Goal: Task Accomplishment & Management: Complete application form

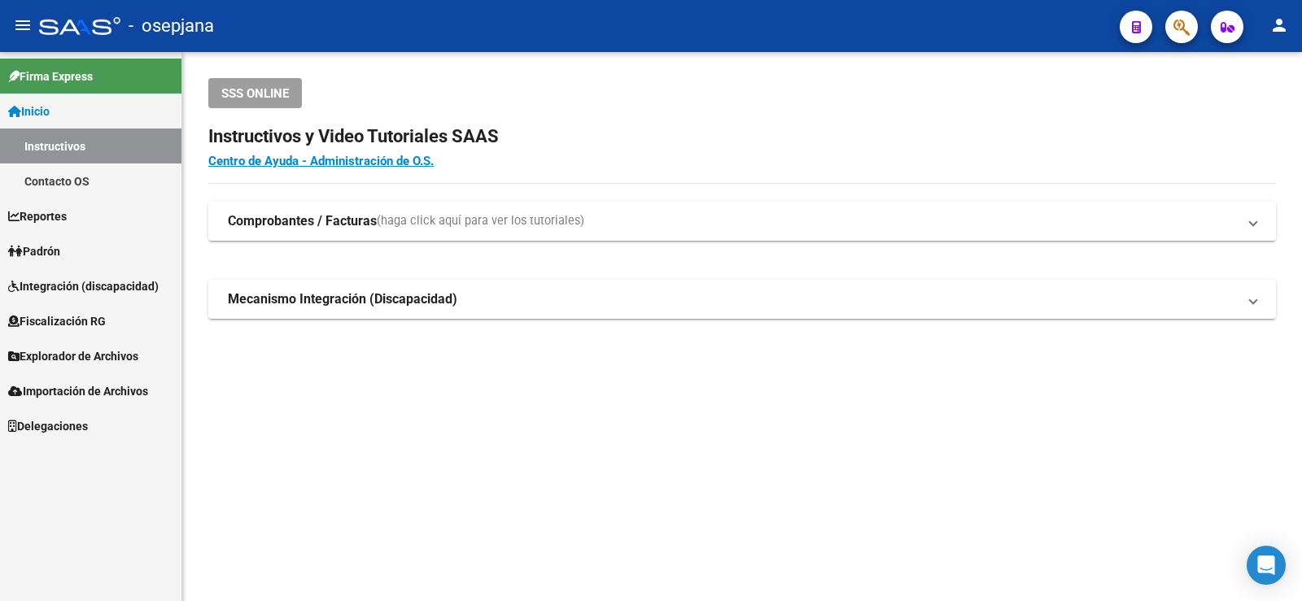
click at [55, 242] on span "Padrón" at bounding box center [34, 251] width 52 height 18
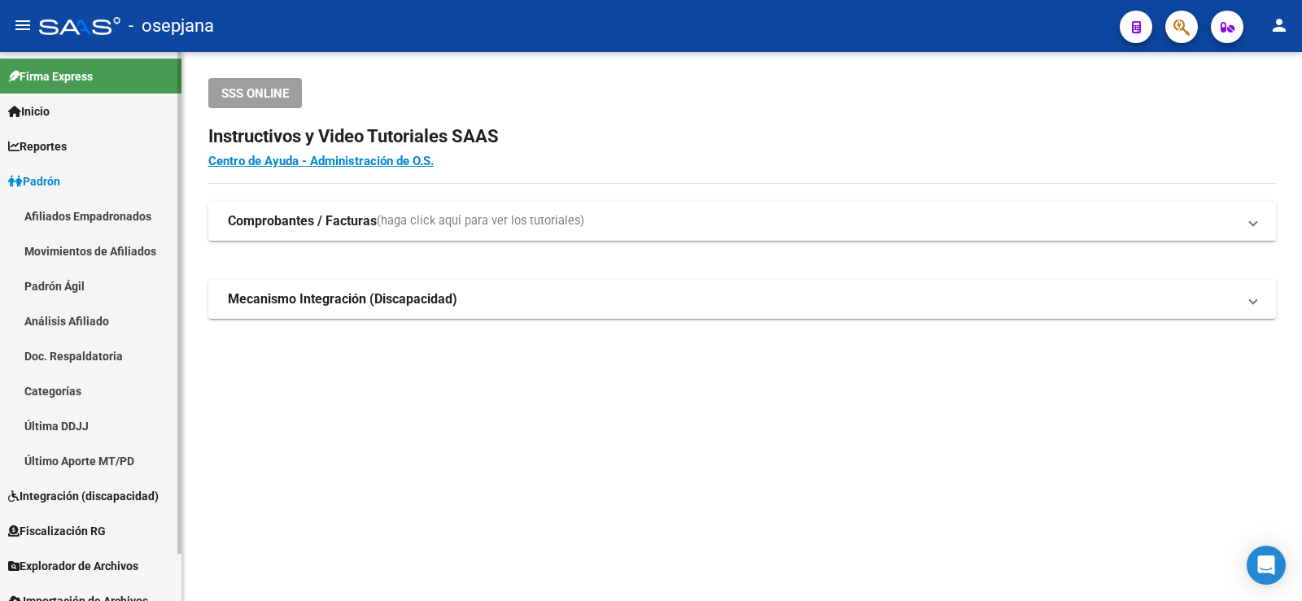
click at [60, 321] on link "Análisis Afiliado" at bounding box center [90, 320] width 181 height 35
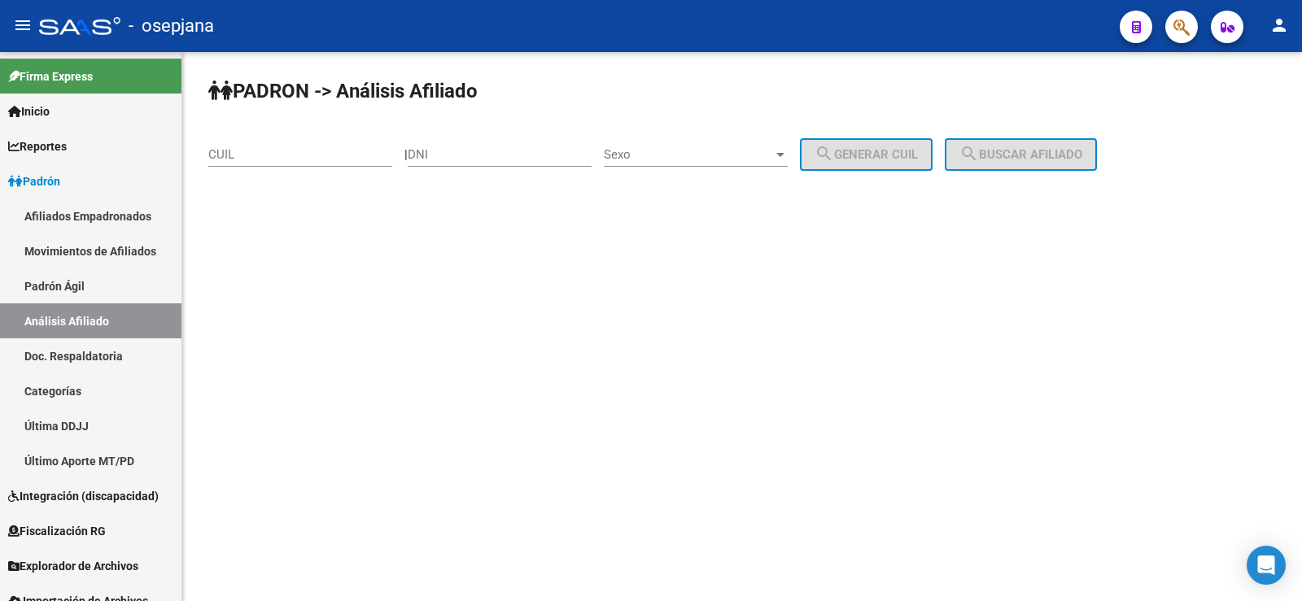
click at [269, 165] on div "CUIL" at bounding box center [300, 149] width 184 height 35
paste input "20-28494086-6"
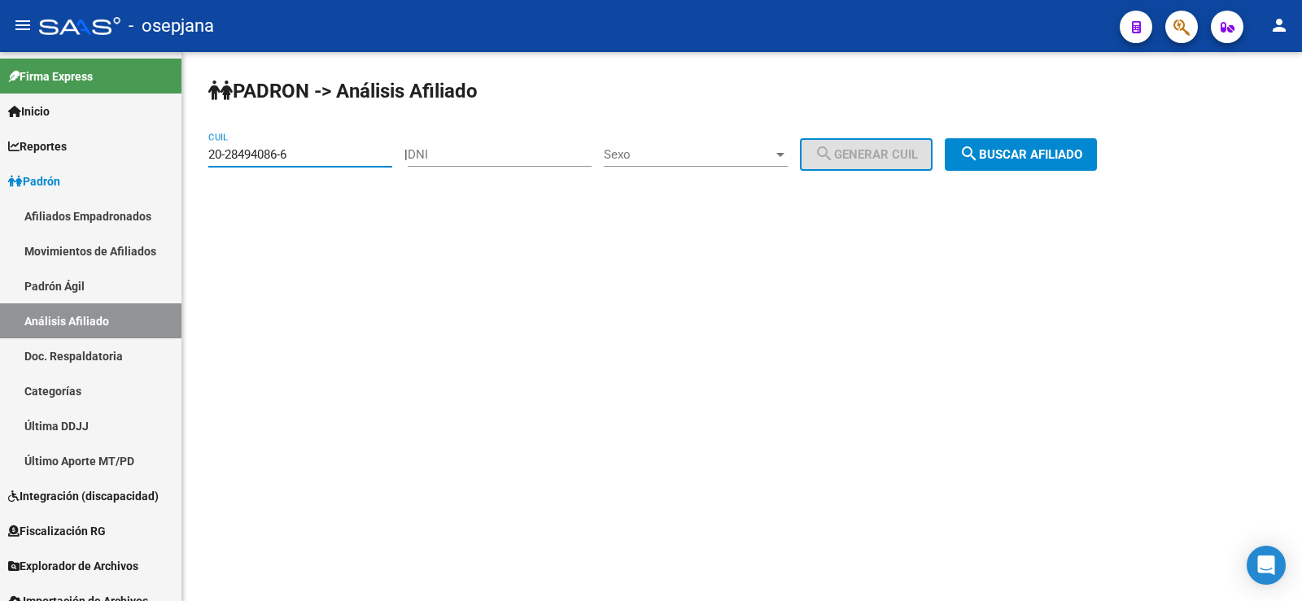
type input "20-28494086-6"
click at [1087, 138] on div "PADRON -> Análisis Afiliado 20-28494086-6 CUIL | DNI Sexo Sexo search Generar C…" at bounding box center [742, 137] width 1120 height 171
click at [1061, 151] on span "search Buscar afiliado" at bounding box center [1020, 154] width 123 height 15
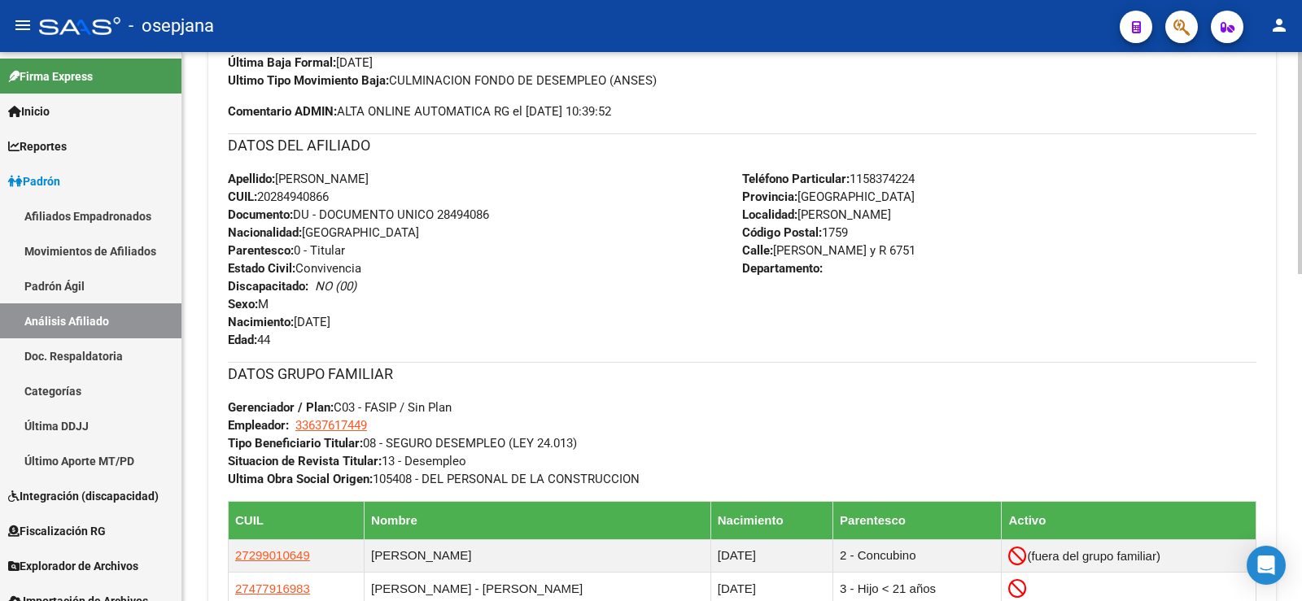
scroll to position [806, 0]
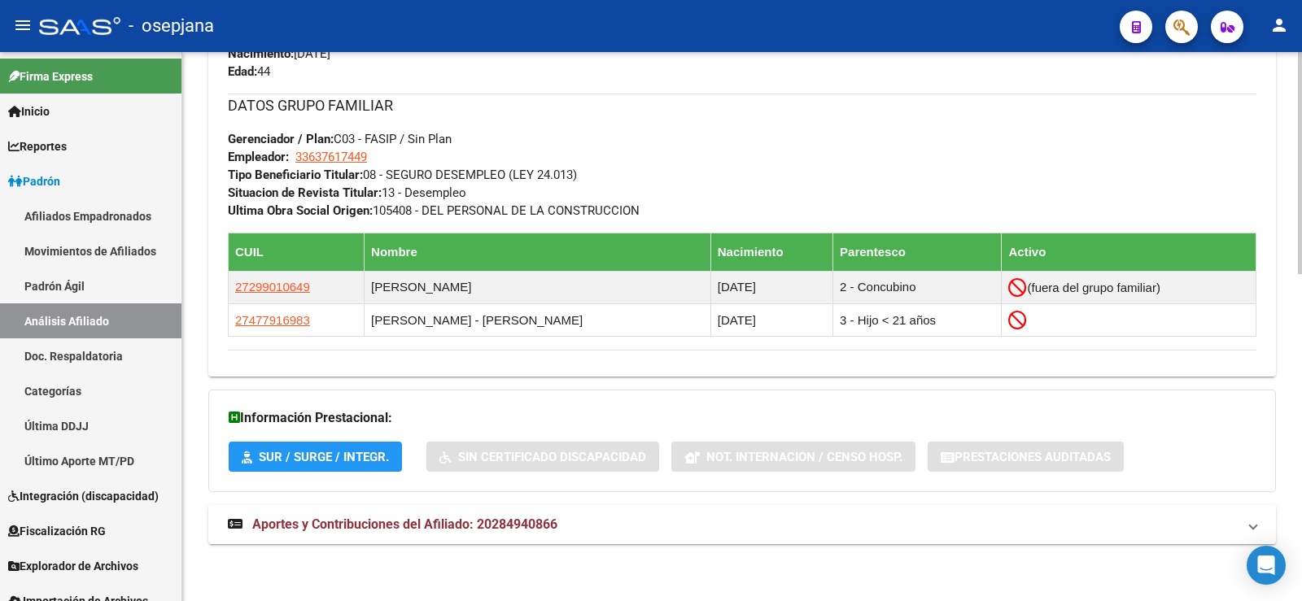
click at [502, 531] on span "Aportes y Contribuciones del Afiliado: 20284940866" at bounding box center [404, 524] width 305 height 15
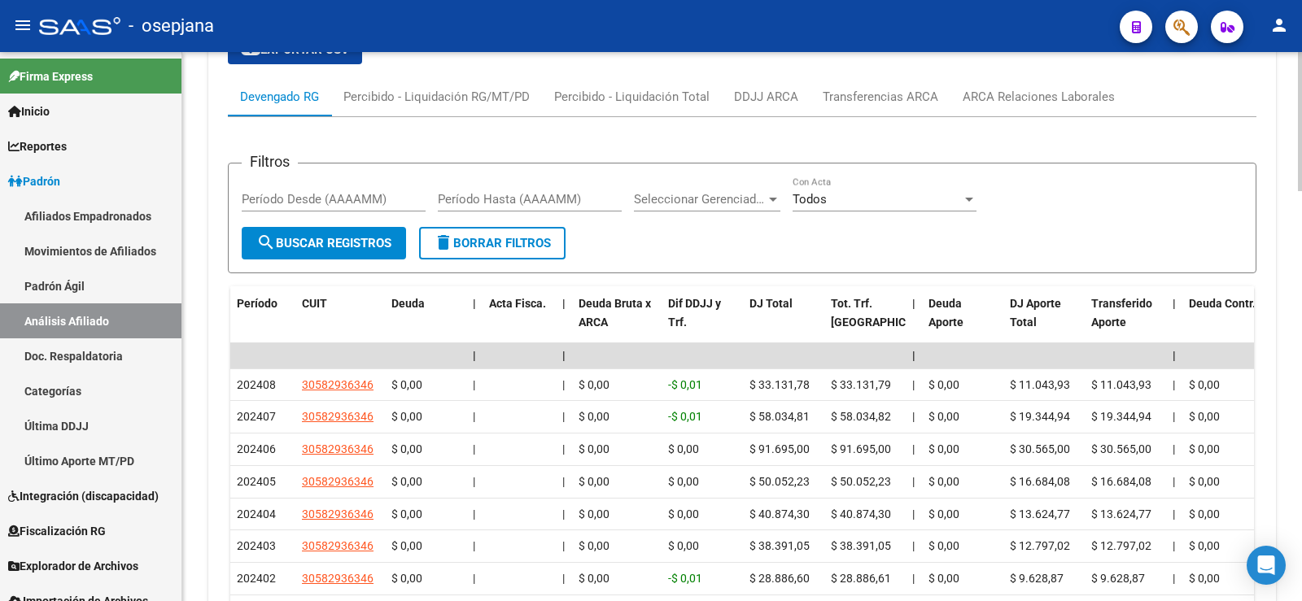
scroll to position [1376, 0]
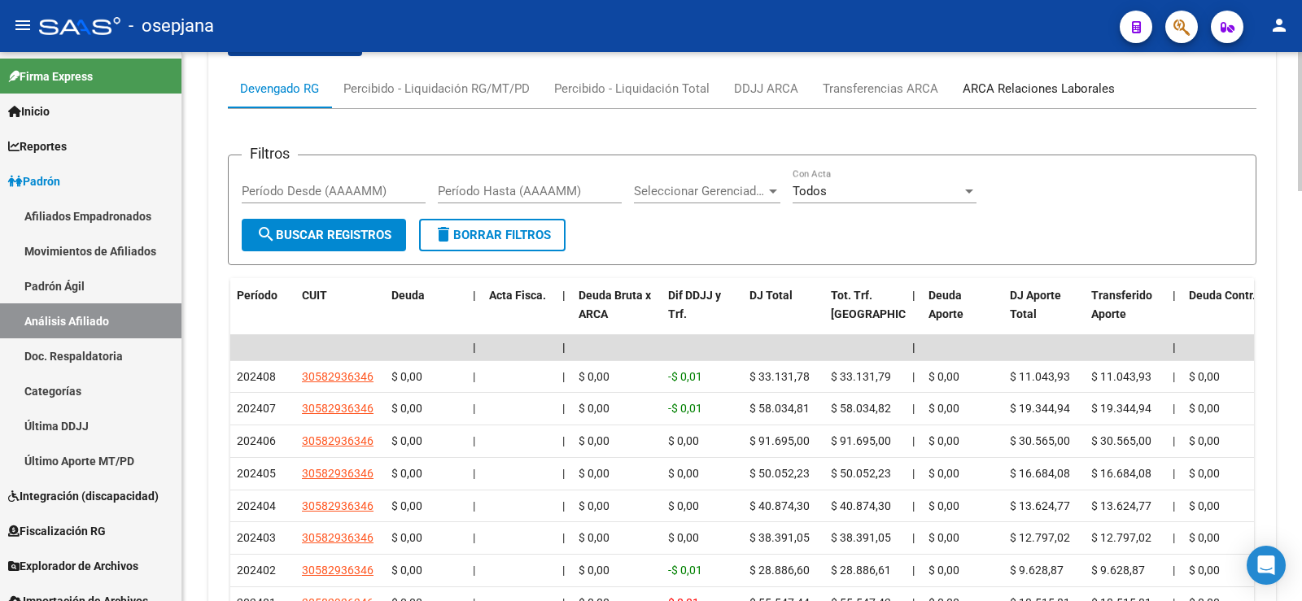
click at [1063, 84] on div "ARCA Relaciones Laborales" at bounding box center [1039, 89] width 152 height 18
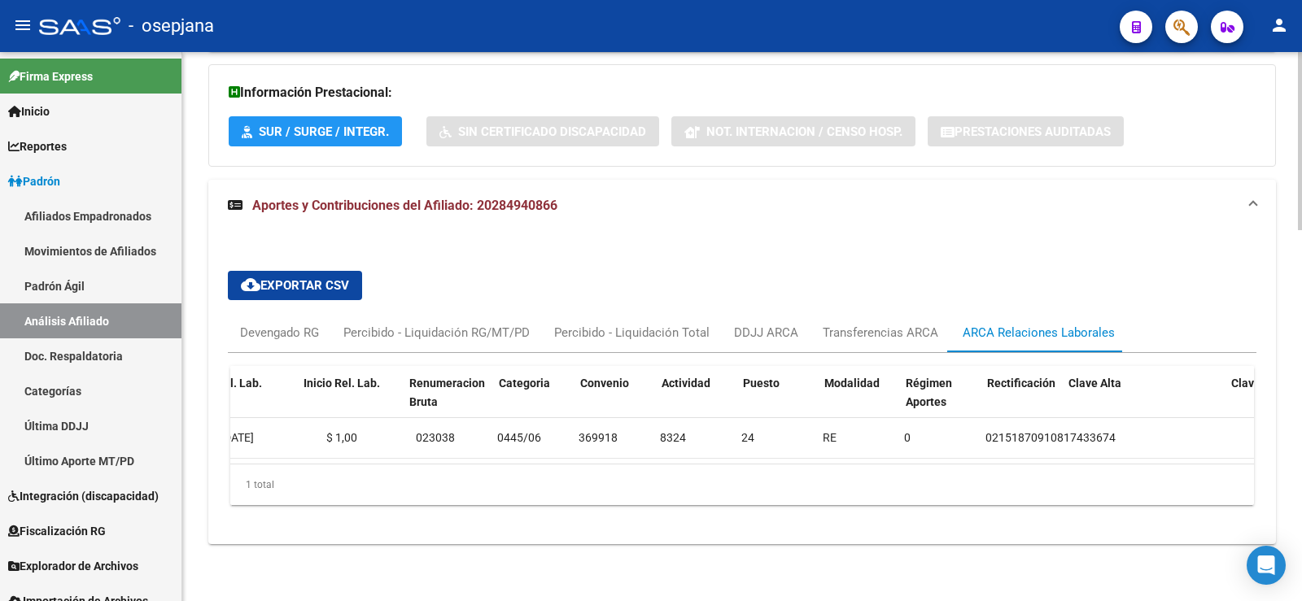
scroll to position [0, 0]
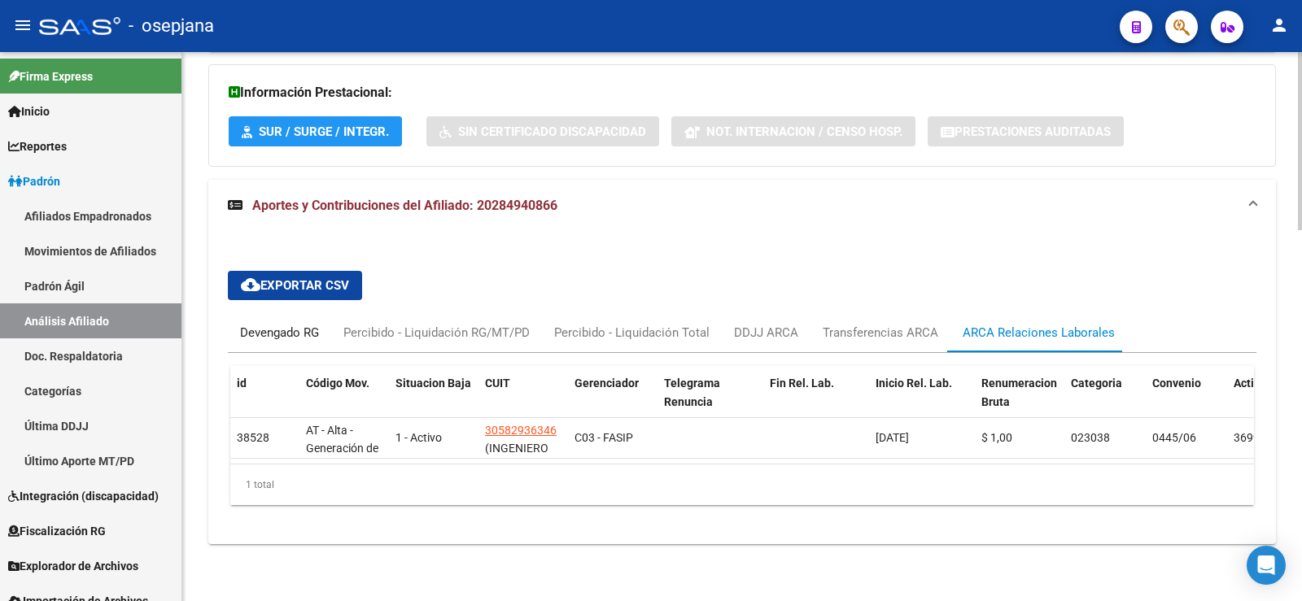
click at [295, 330] on div "Devengado RG" at bounding box center [279, 333] width 79 height 18
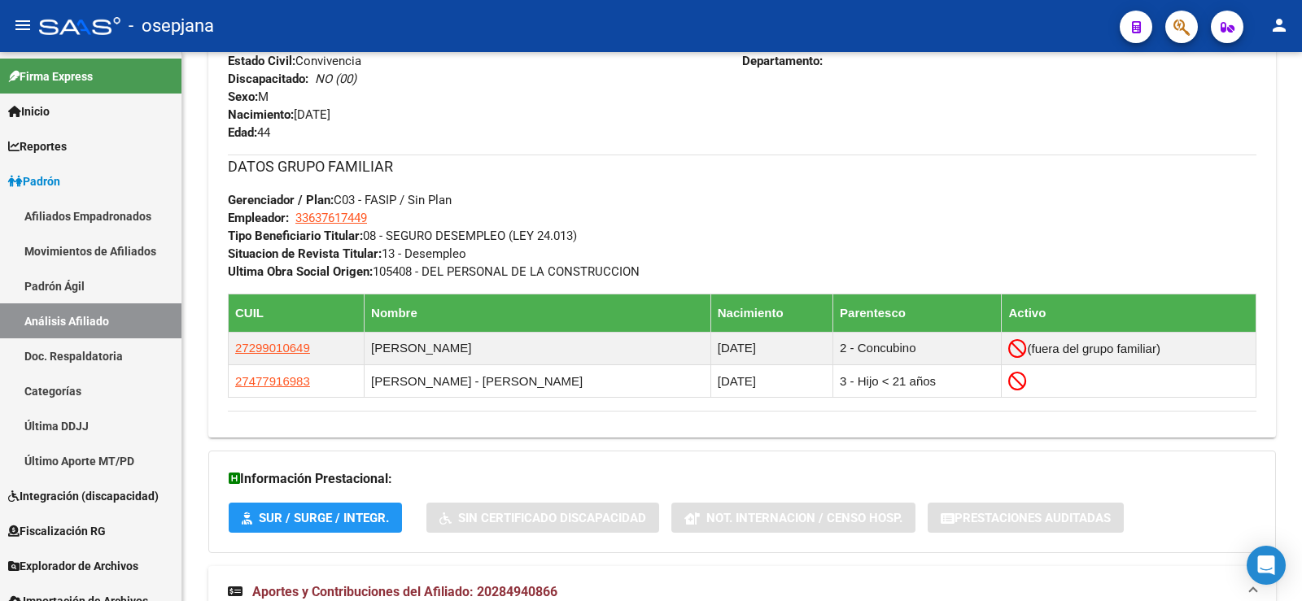
scroll to position [732, 0]
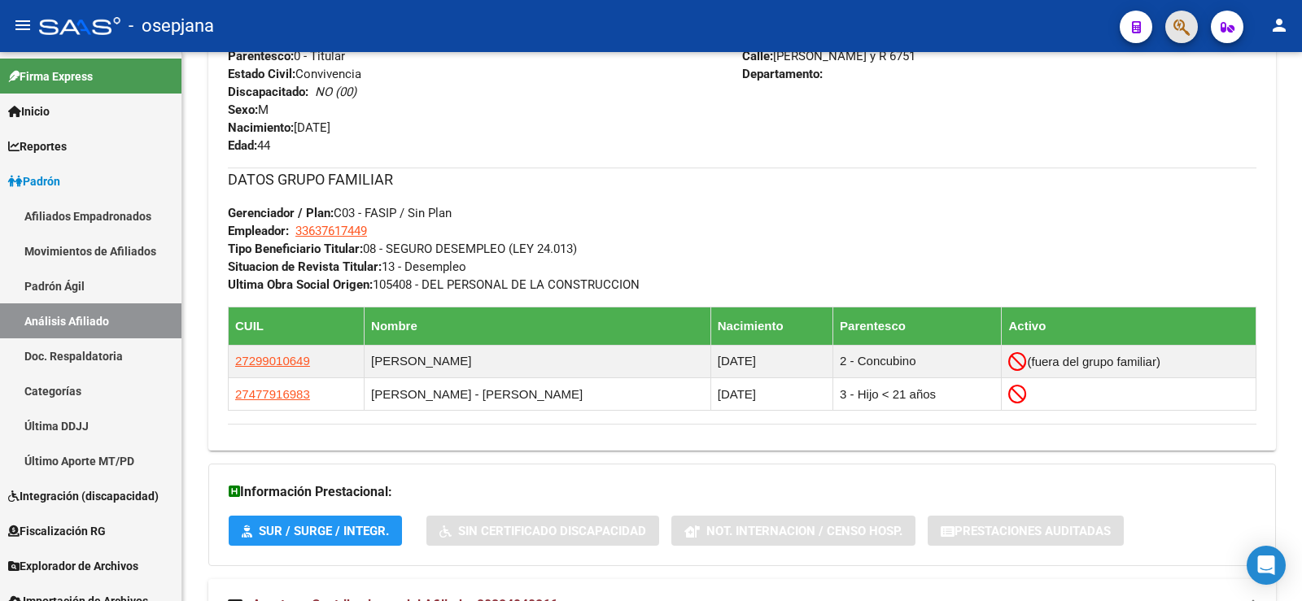
click at [1190, 22] on button "button" at bounding box center [1181, 27] width 33 height 33
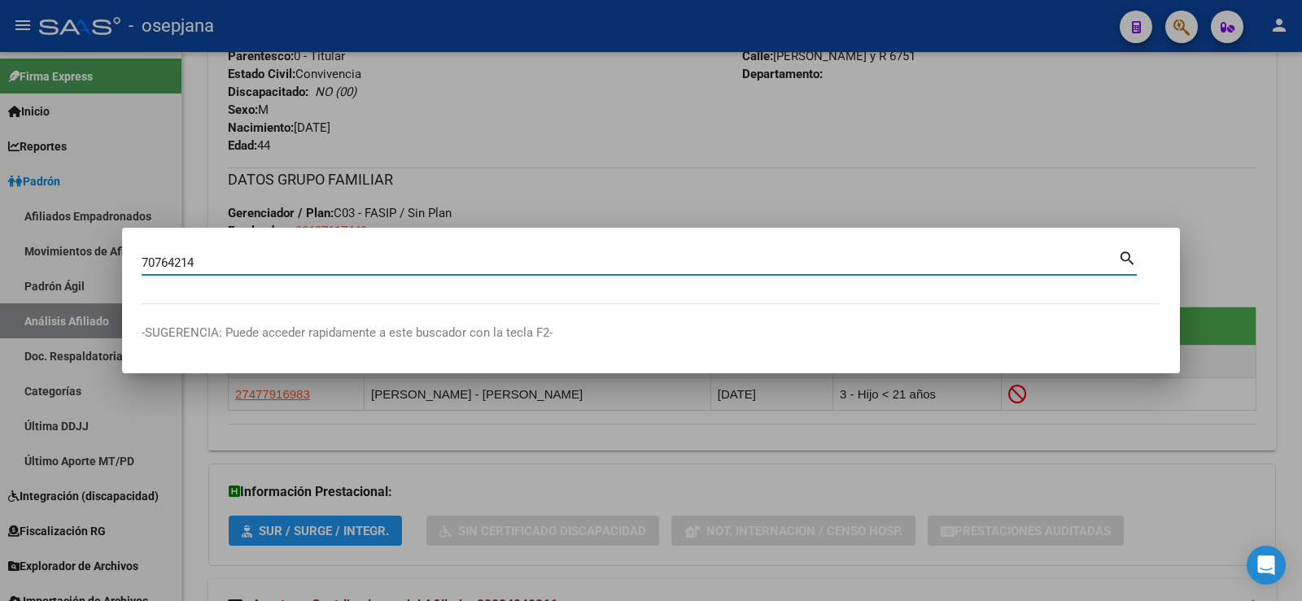
type input "70764214"
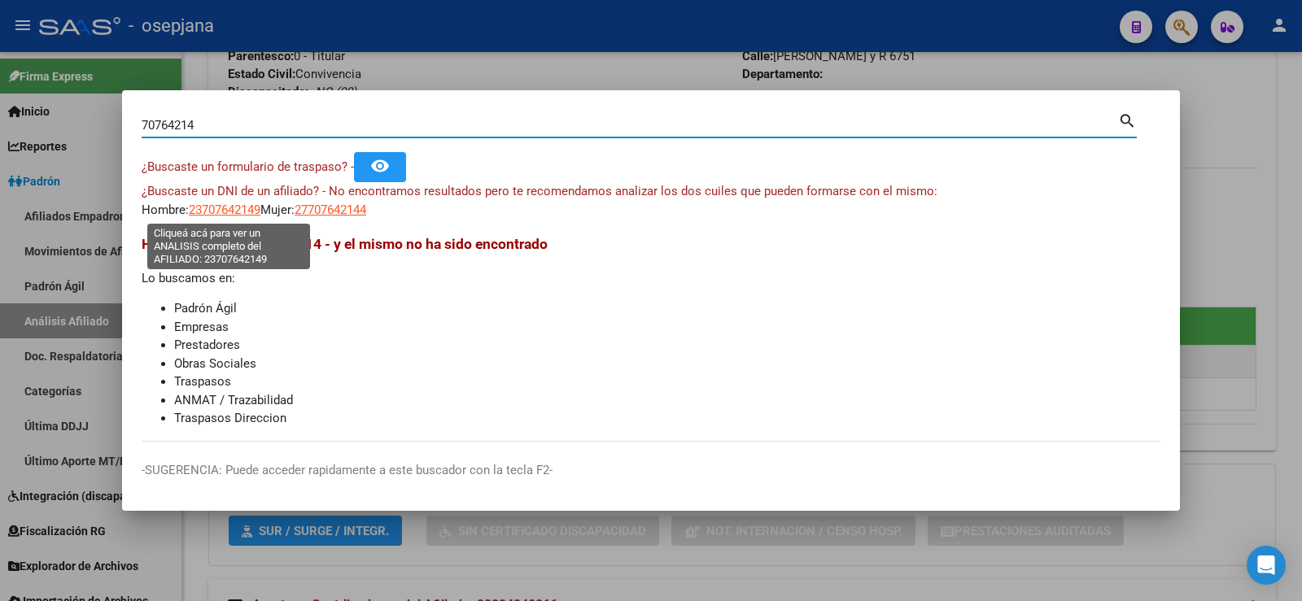
click at [214, 212] on span "23707642149" at bounding box center [225, 210] width 72 height 15
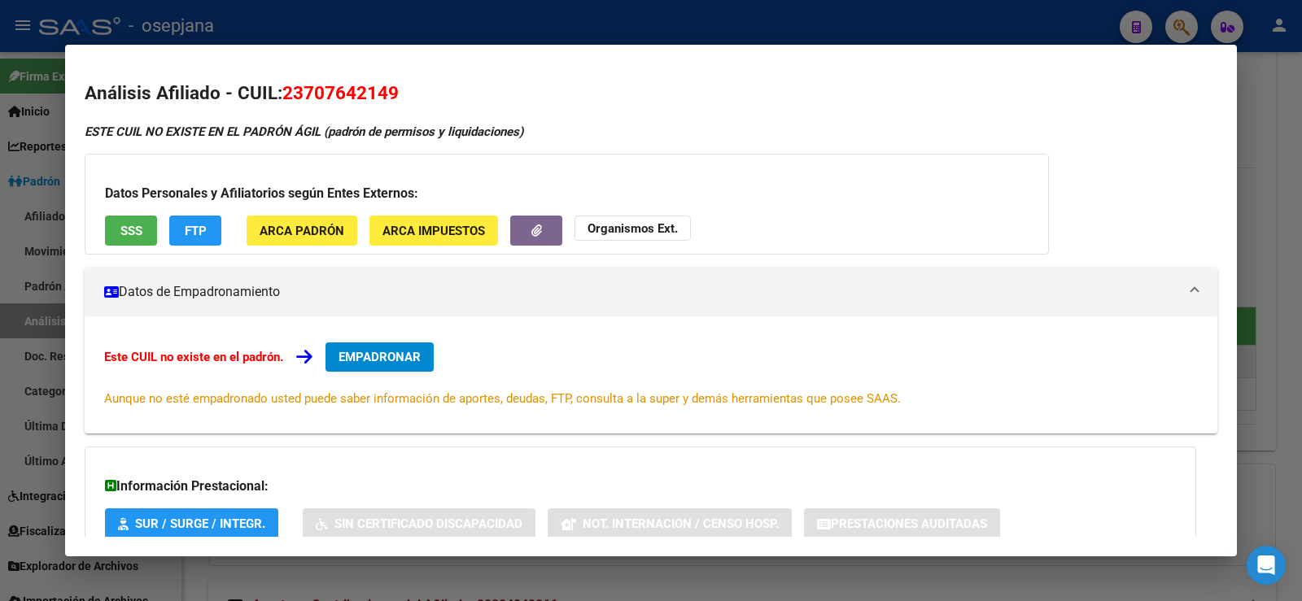
click at [442, 28] on div at bounding box center [651, 300] width 1302 height 601
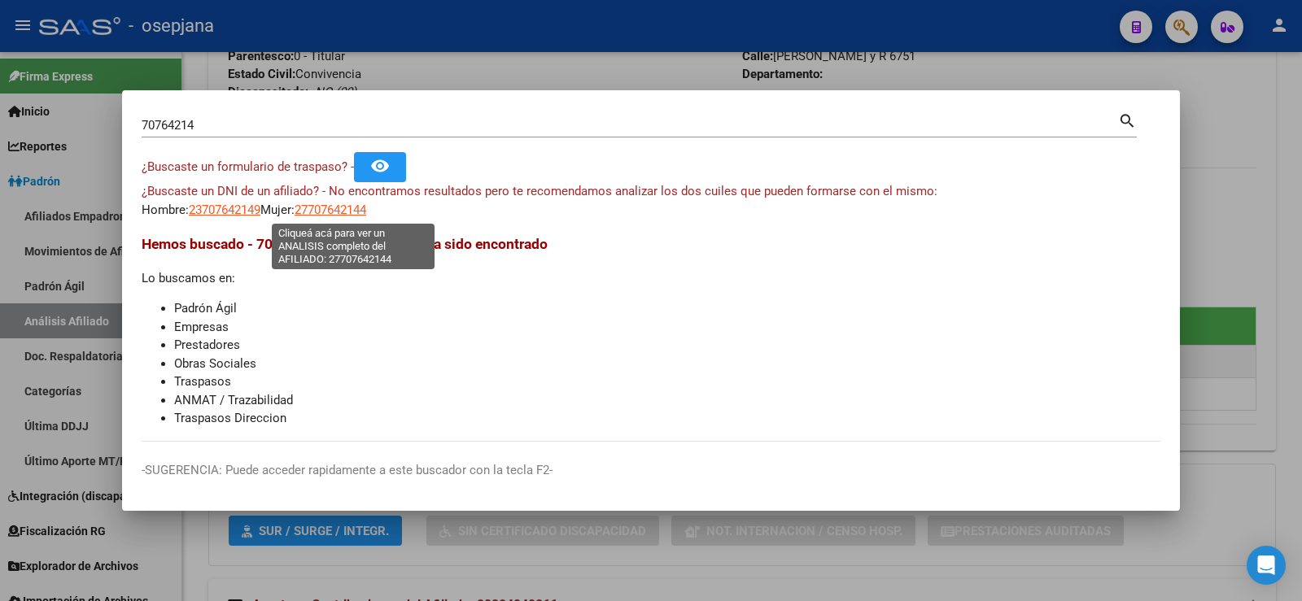
click at [331, 210] on span "27707642144" at bounding box center [331, 210] width 72 height 15
type textarea "27707642144"
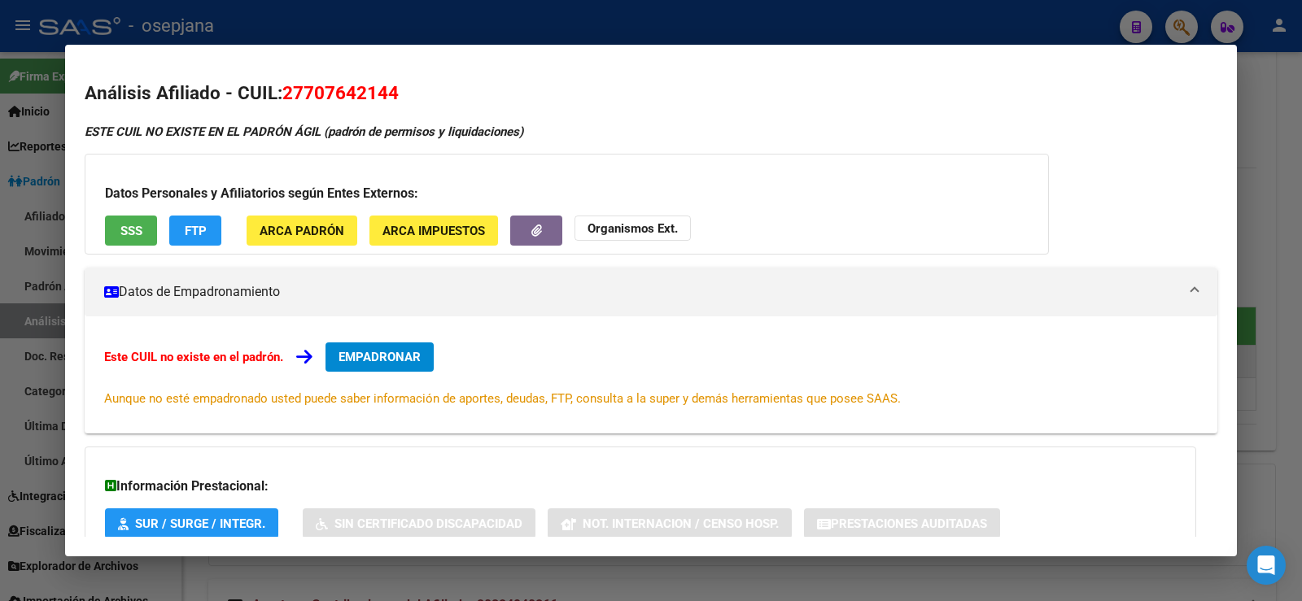
click at [304, 241] on button "ARCA Padrón" at bounding box center [302, 231] width 111 height 30
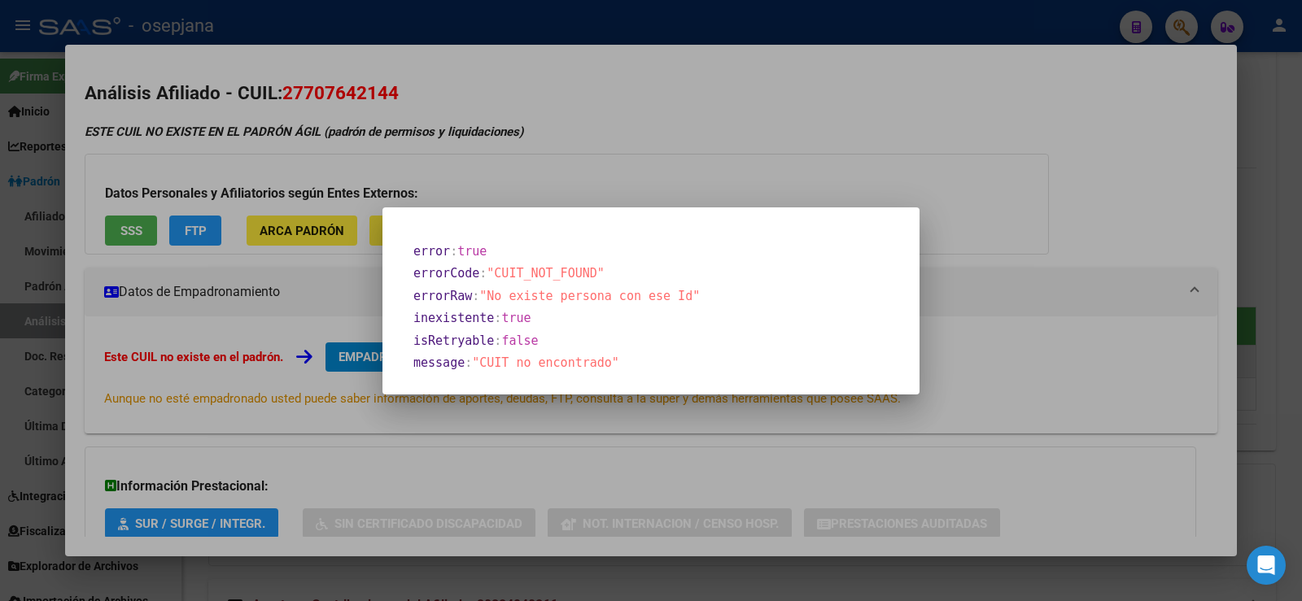
click at [508, 22] on div at bounding box center [651, 300] width 1302 height 601
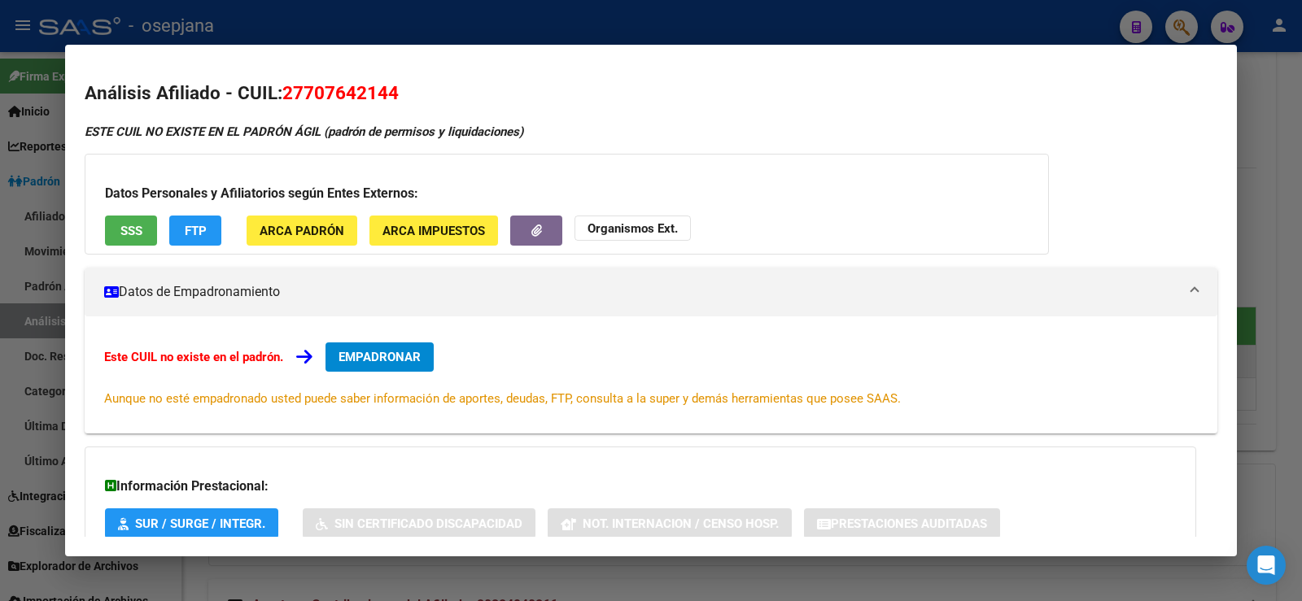
click at [508, 22] on div at bounding box center [651, 300] width 1302 height 601
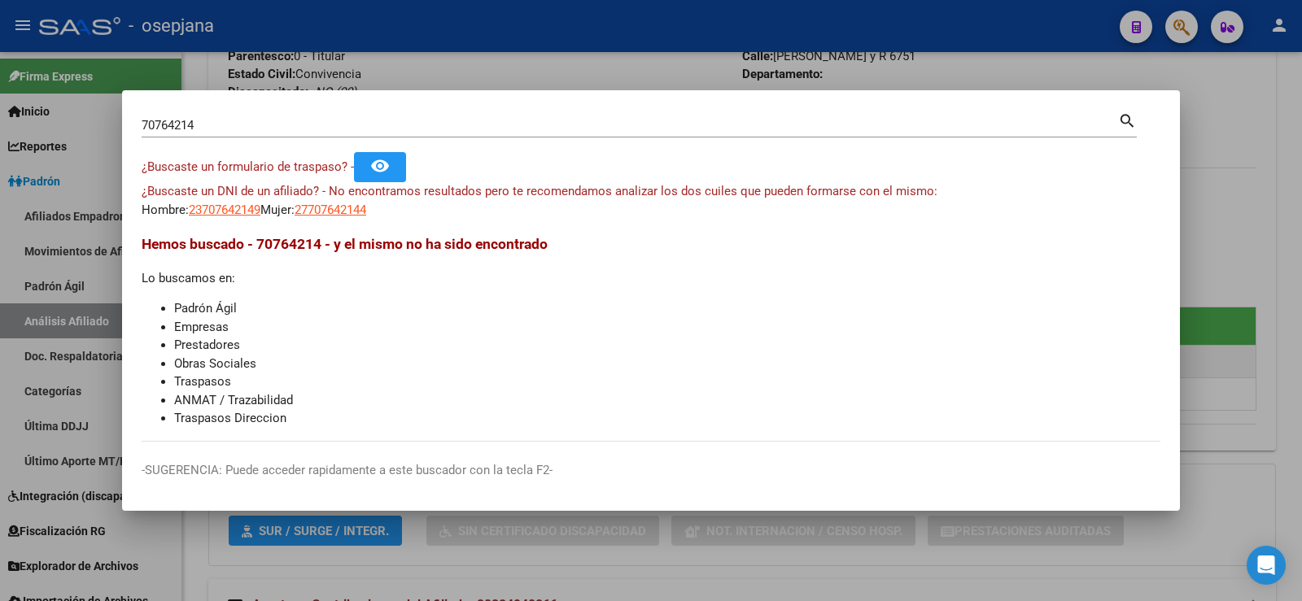
click at [508, 23] on div at bounding box center [651, 300] width 1302 height 601
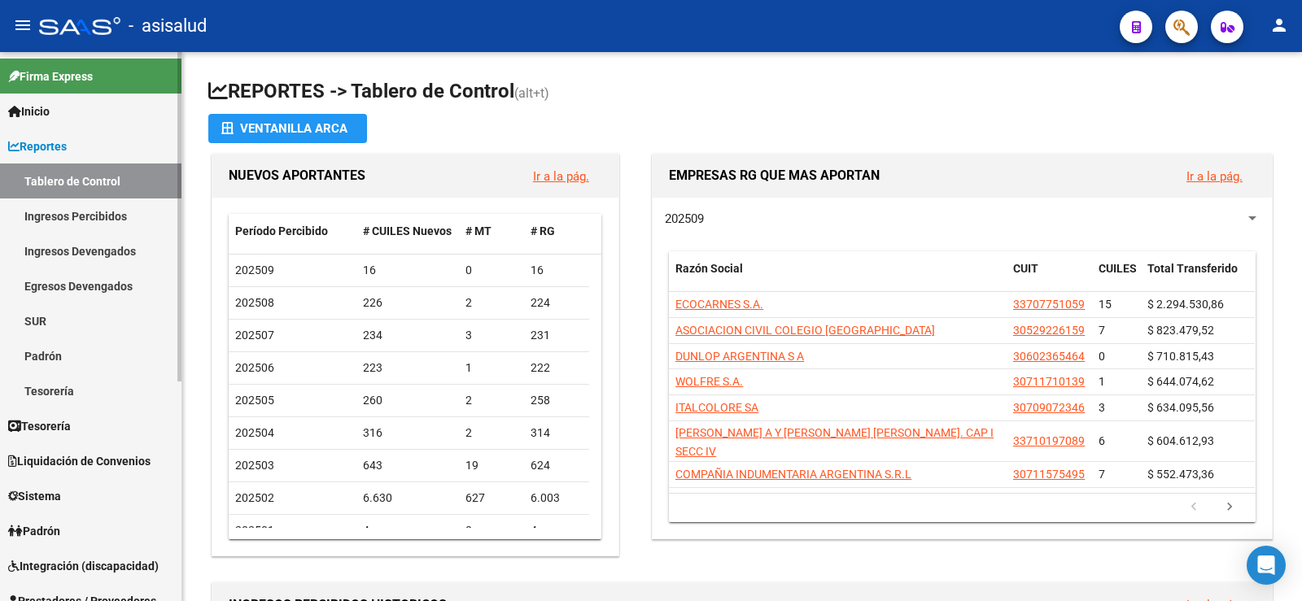
click at [50, 115] on span "Inicio" at bounding box center [28, 112] width 41 height 18
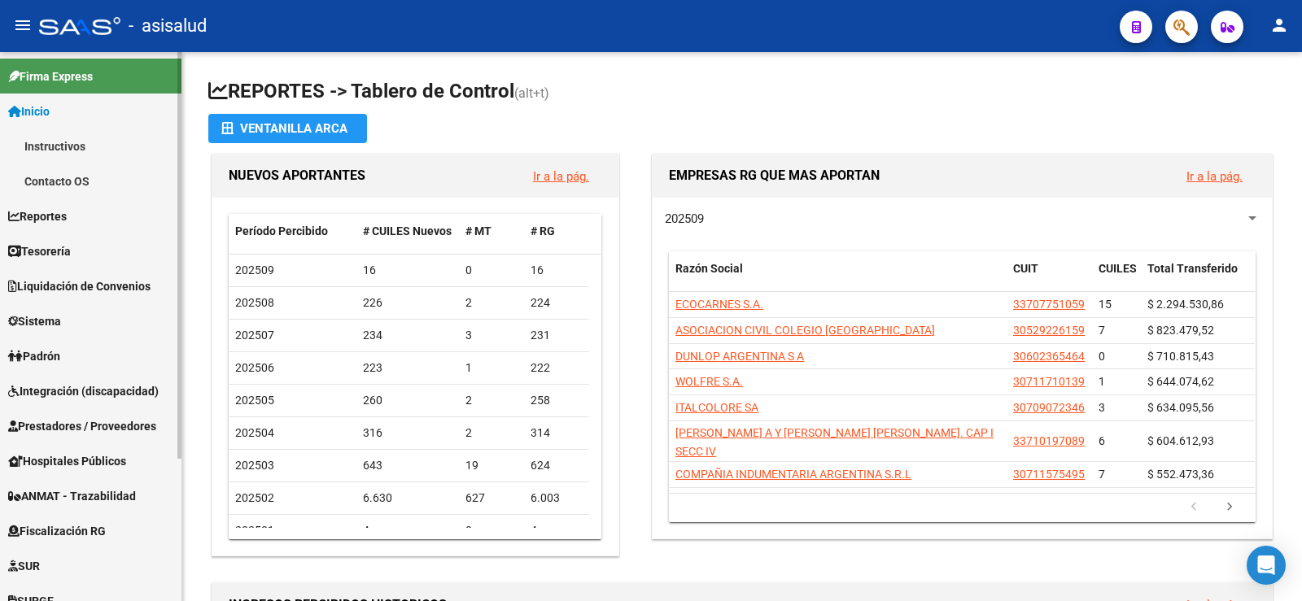
click at [50, 105] on span "Inicio" at bounding box center [28, 112] width 41 height 18
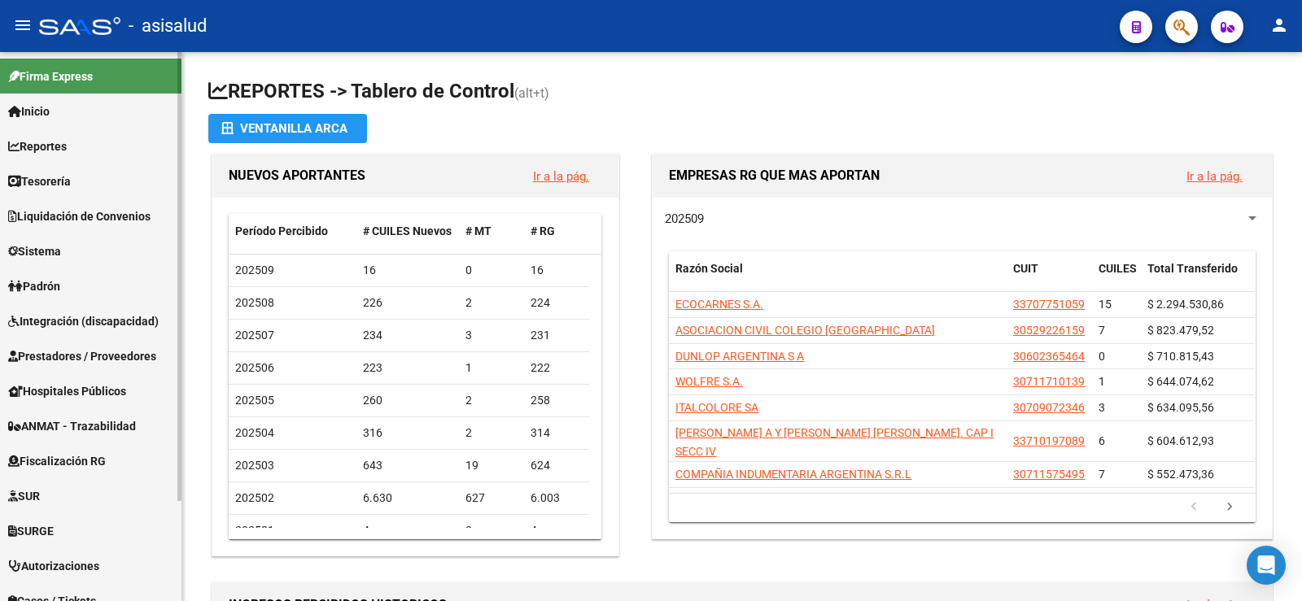
click at [41, 283] on span "Padrón" at bounding box center [34, 286] width 52 height 18
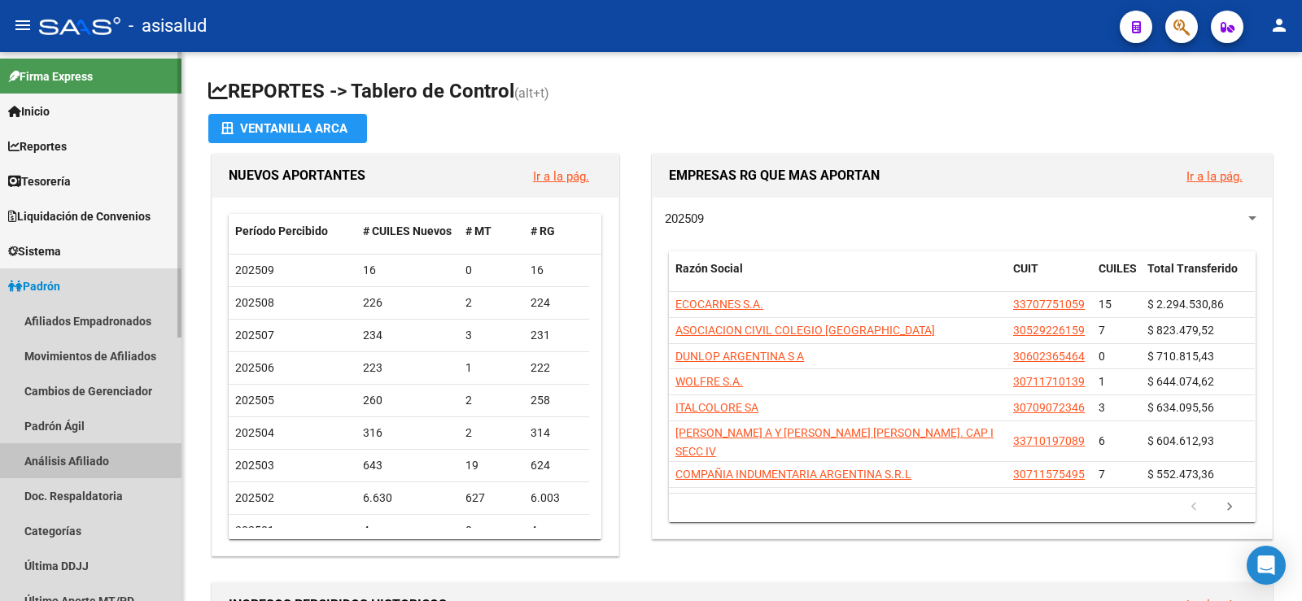
click at [63, 457] on link "Análisis Afiliado" at bounding box center [90, 460] width 181 height 35
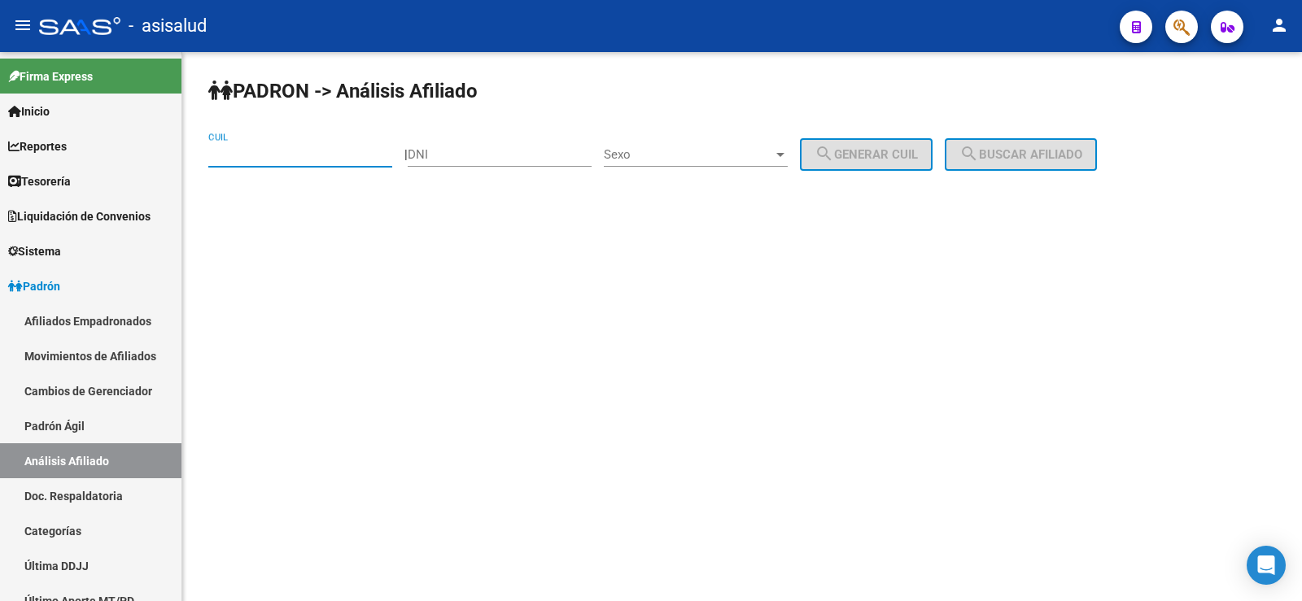
click at [238, 147] on input "CUIL" at bounding box center [300, 154] width 184 height 15
paste input "27-40626153-6"
type input "27-40626153-6"
click at [1046, 151] on span "search Buscar afiliado" at bounding box center [1020, 154] width 123 height 15
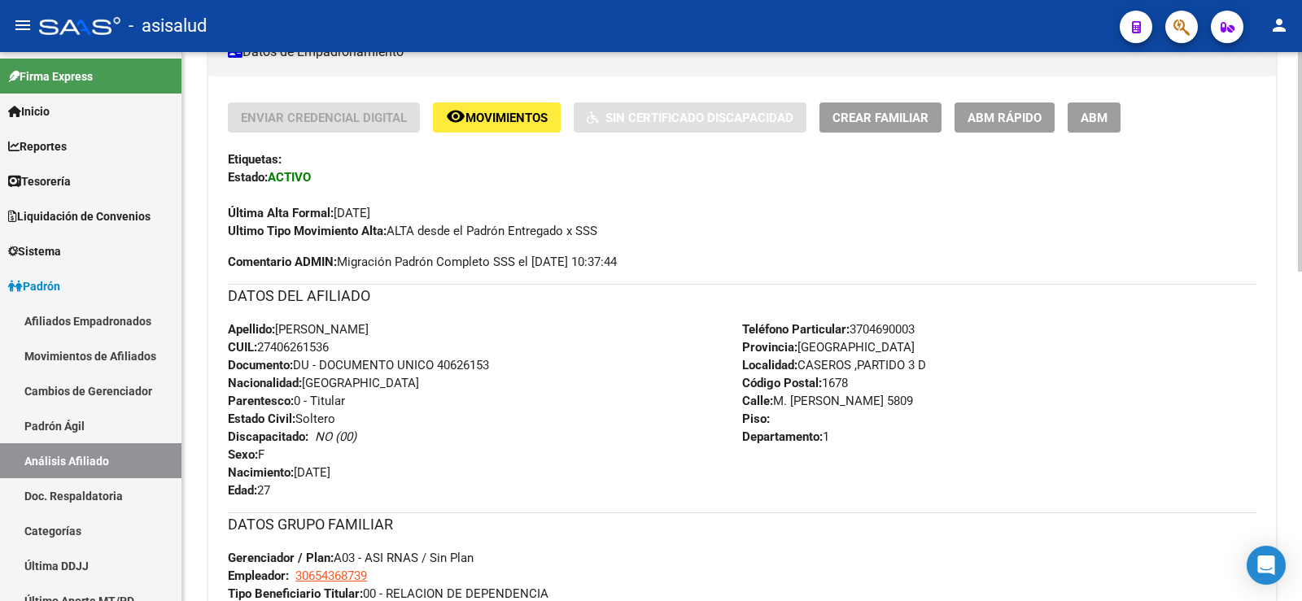
scroll to position [334, 0]
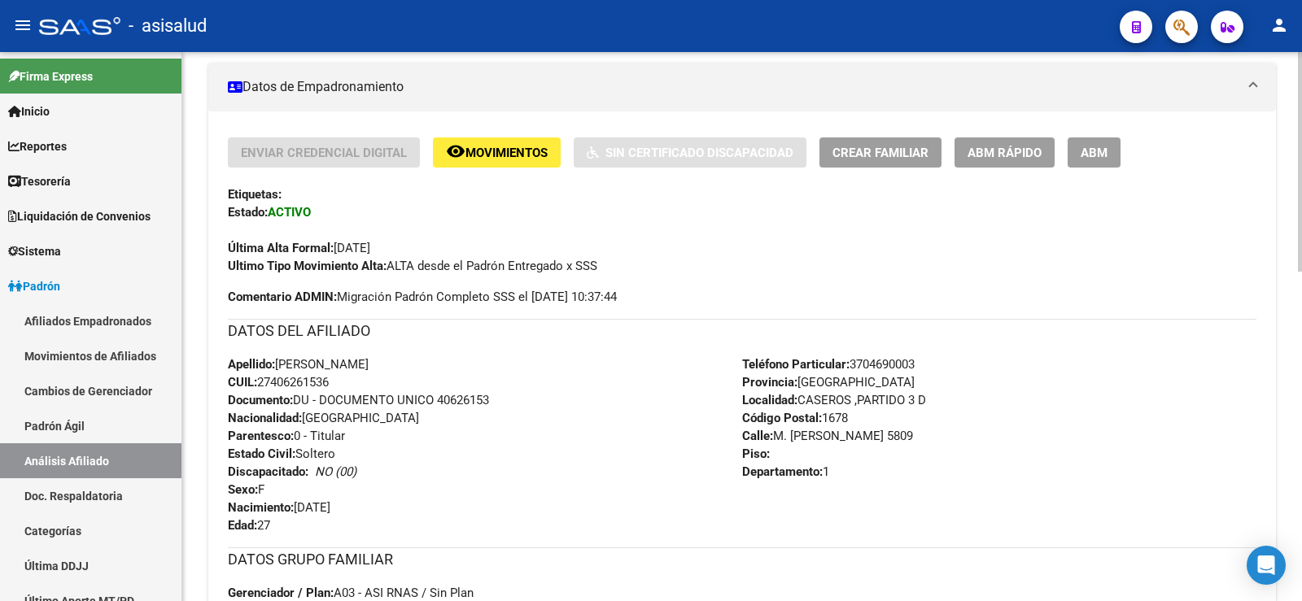
click at [892, 151] on span "Crear Familiar" at bounding box center [880, 153] width 96 height 15
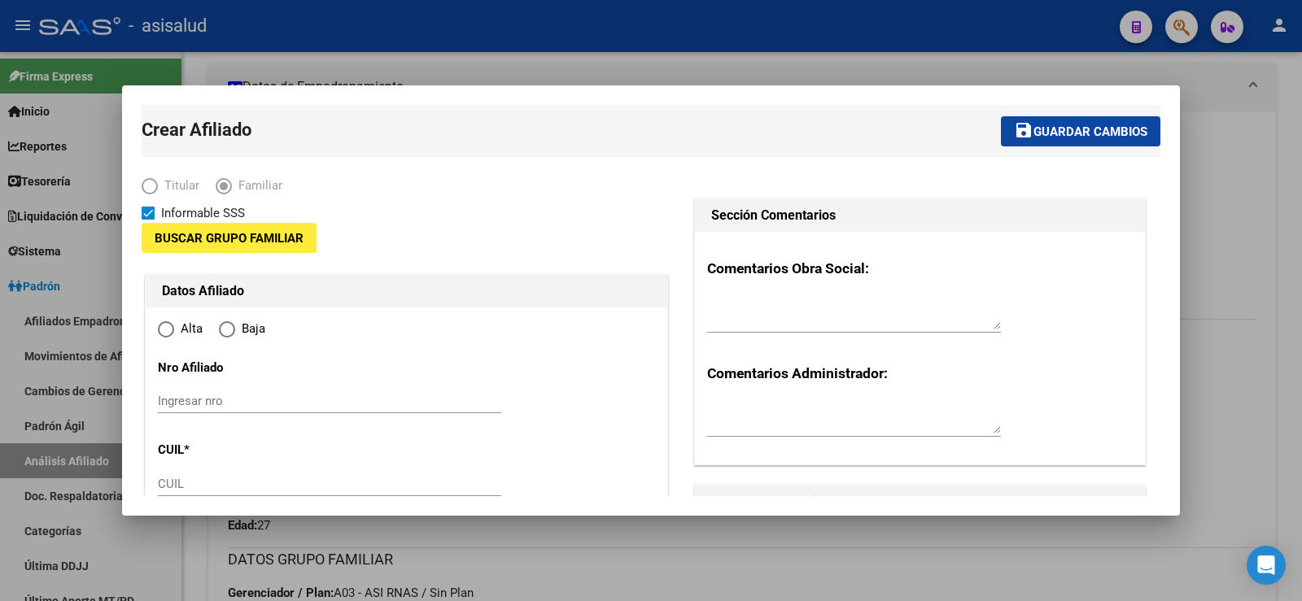
type input "30-65436873-9"
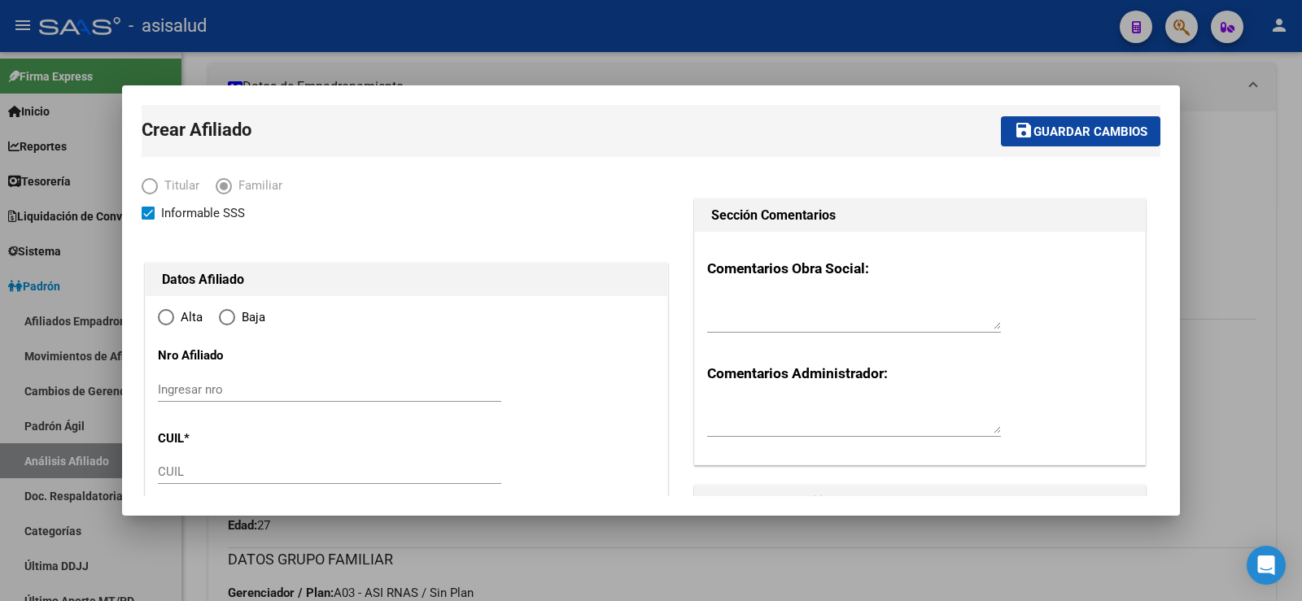
type input "CASEROS ,PARTIDO 3 D"
type input "1678"
type input "M. [PERSON_NAME]"
type input "5809"
type input "1"
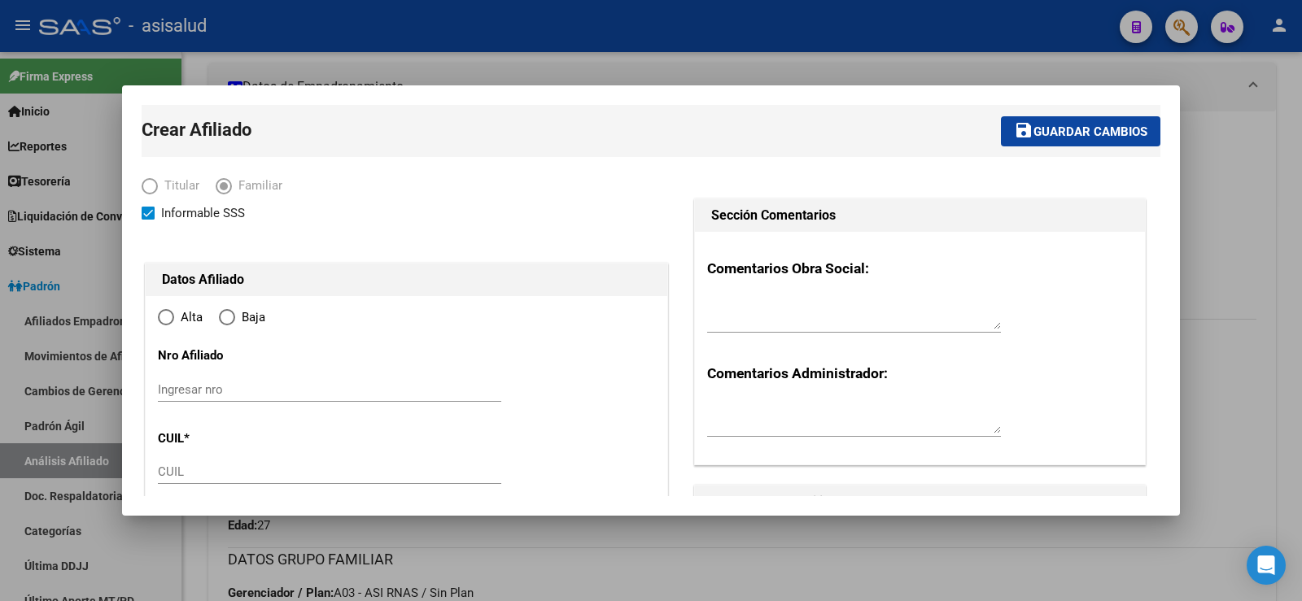
radio input "true"
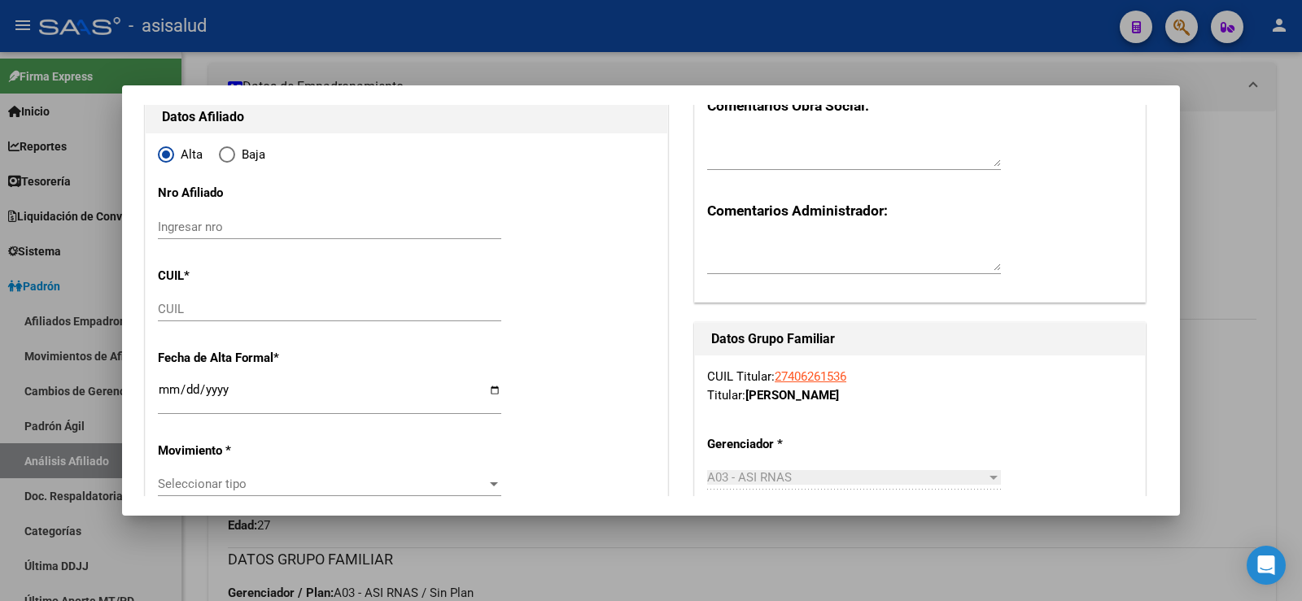
type input "30-65436873-9"
click at [221, 312] on input "CUIL" at bounding box center [329, 309] width 343 height 15
paste input "27-55371799-5"
type input "27-55371799-5"
click at [166, 386] on input "Ingresar fecha" at bounding box center [329, 396] width 343 height 26
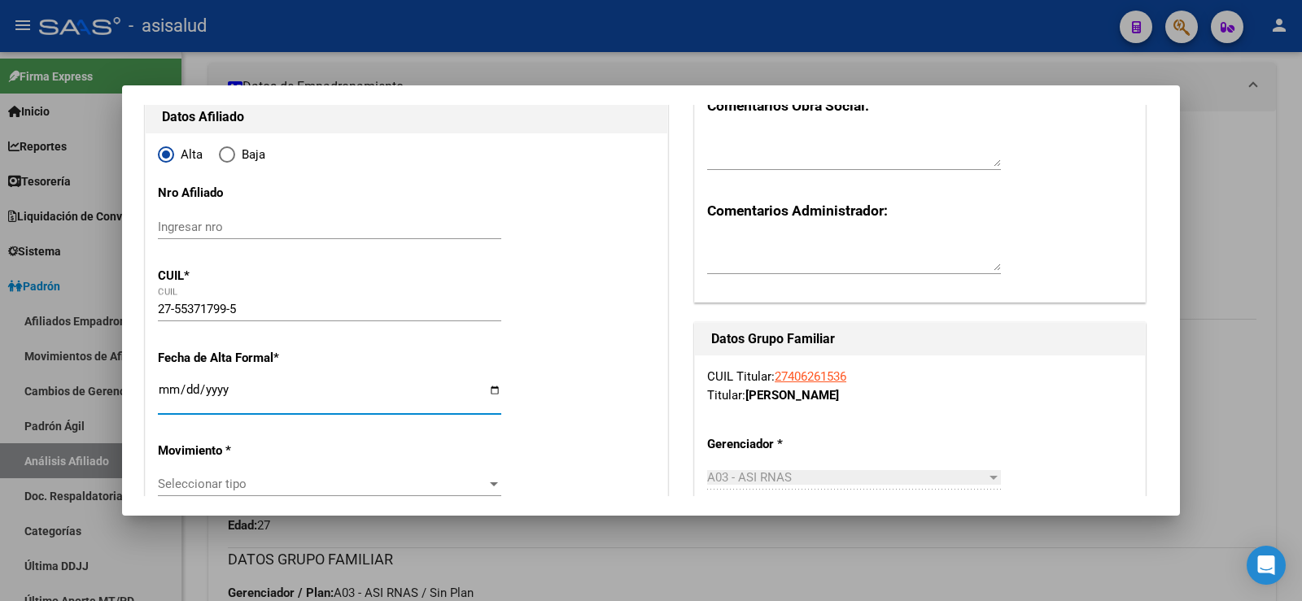
type input "55371799"
type input "ROLDAN"
type input "[PERSON_NAME]"
type input "[DATE]"
type input "MERCEDES"
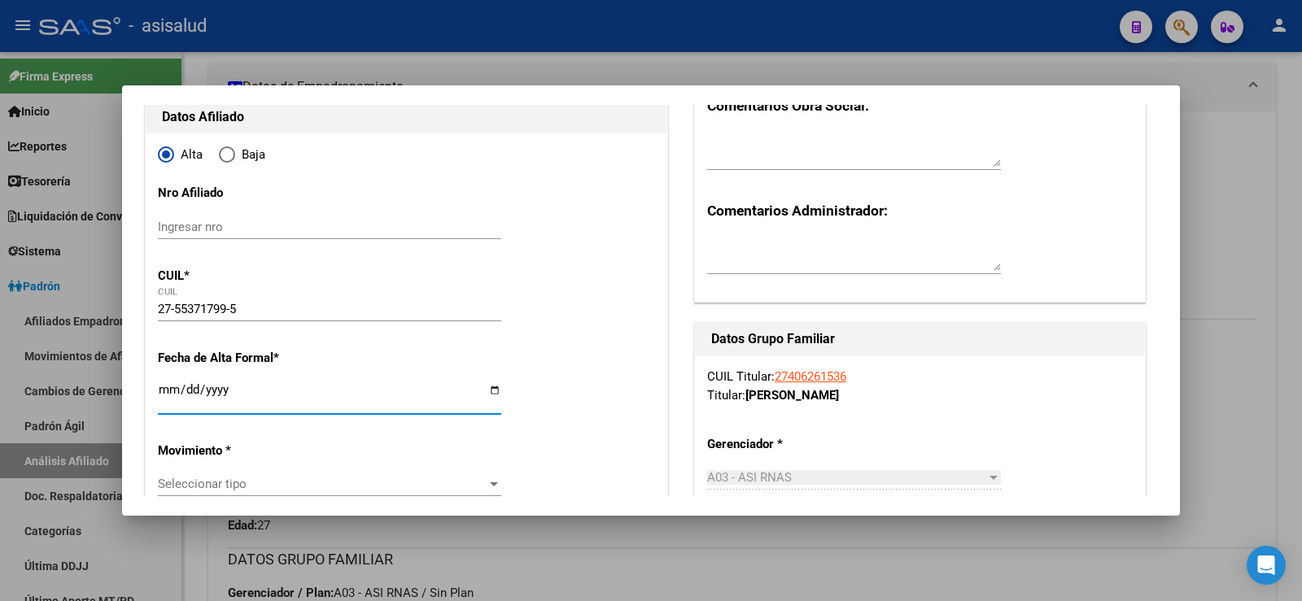
type input "6600"
type input "CALLE 4"
type input "3122"
type input "00"
type input "[DATE]"
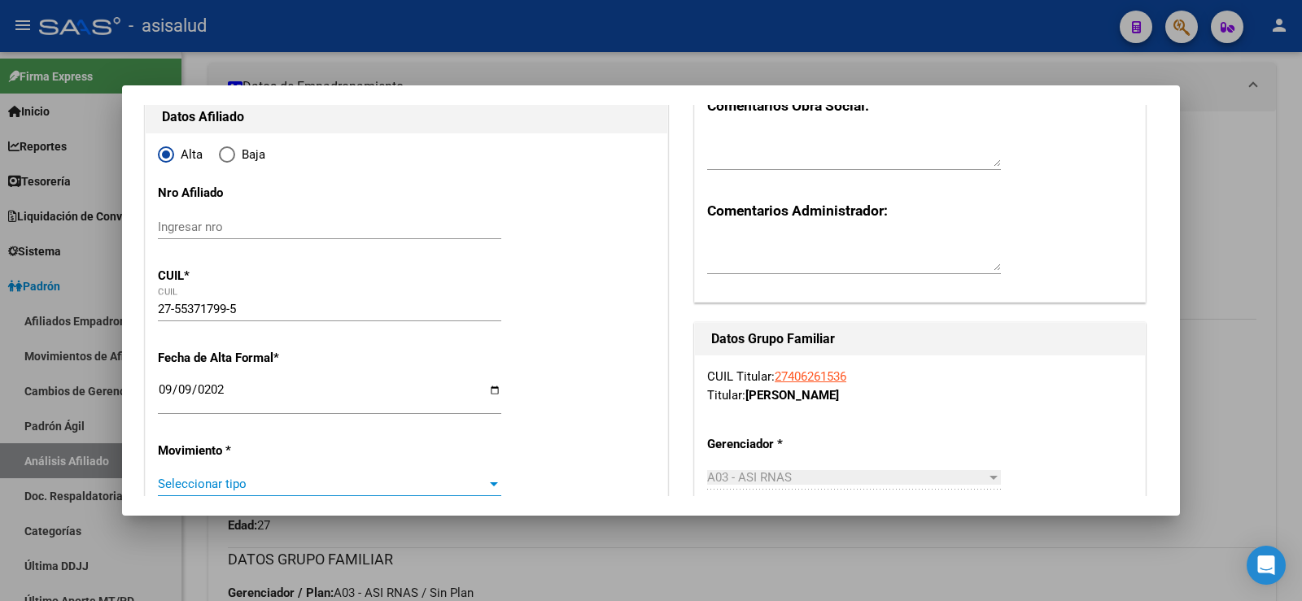
click at [203, 477] on span "Seleccionar tipo" at bounding box center [322, 484] width 329 height 15
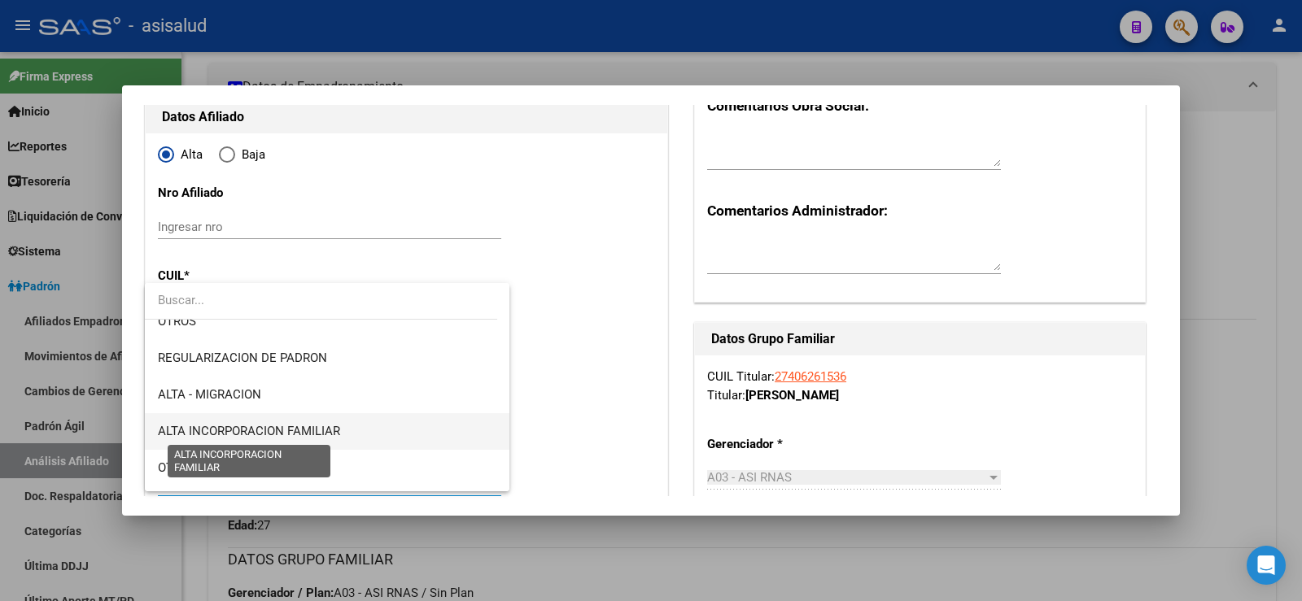
click at [312, 427] on span "ALTA INCORPORACION FAMILIAR" at bounding box center [249, 431] width 182 height 15
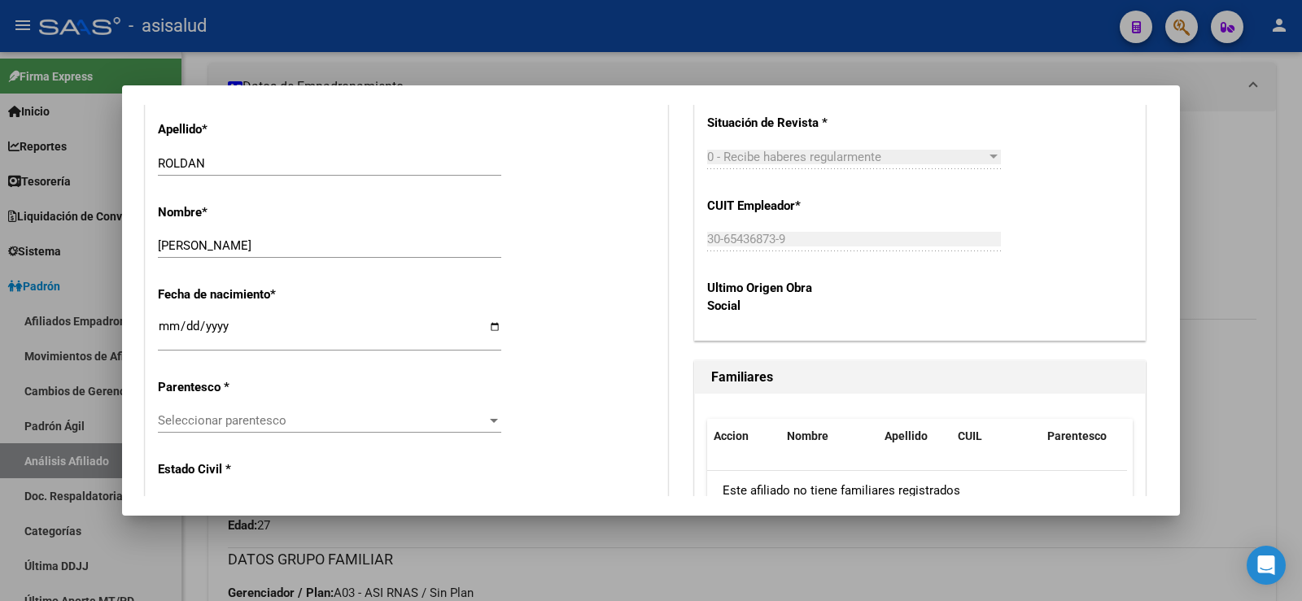
scroll to position [732, 0]
click at [240, 425] on span "Seleccionar parentesco" at bounding box center [322, 419] width 329 height 15
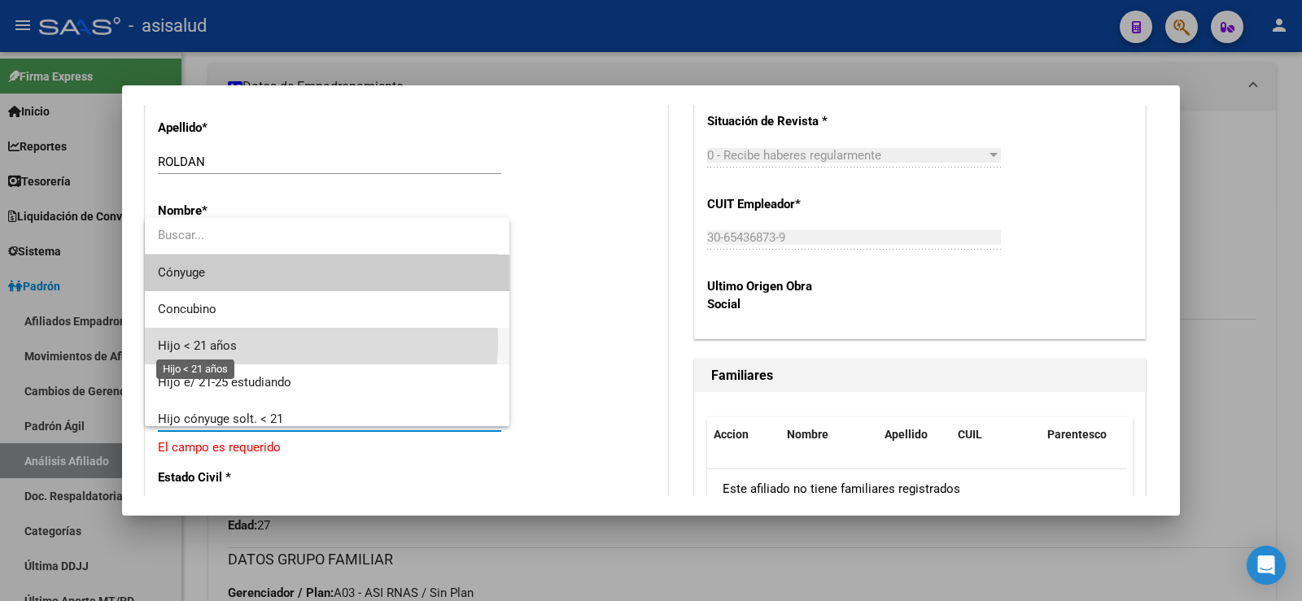
click at [214, 342] on span "Hijo < 21 años" at bounding box center [197, 345] width 79 height 15
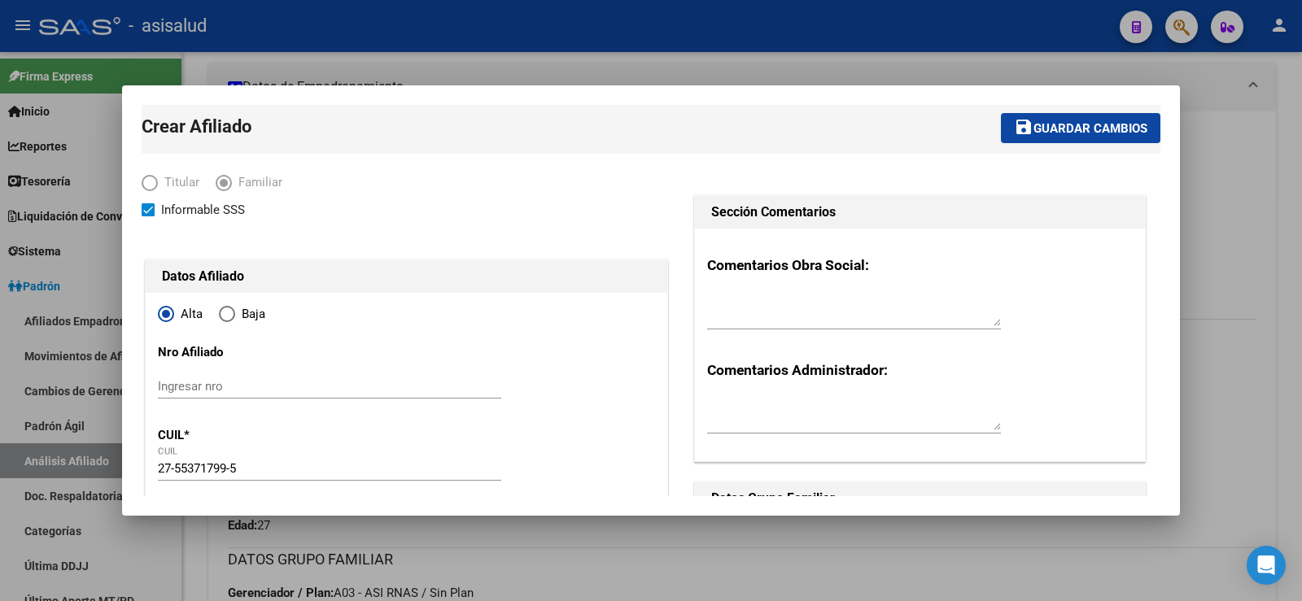
scroll to position [0, 0]
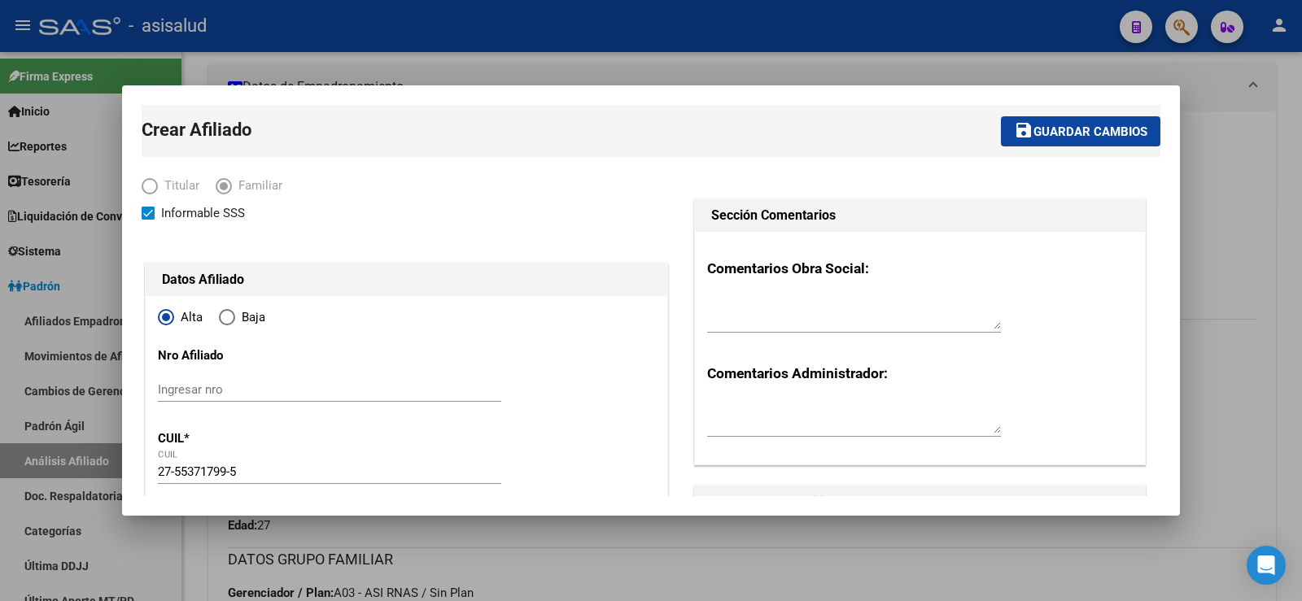
click at [1083, 124] on span "Guardar cambios" at bounding box center [1090, 131] width 114 height 15
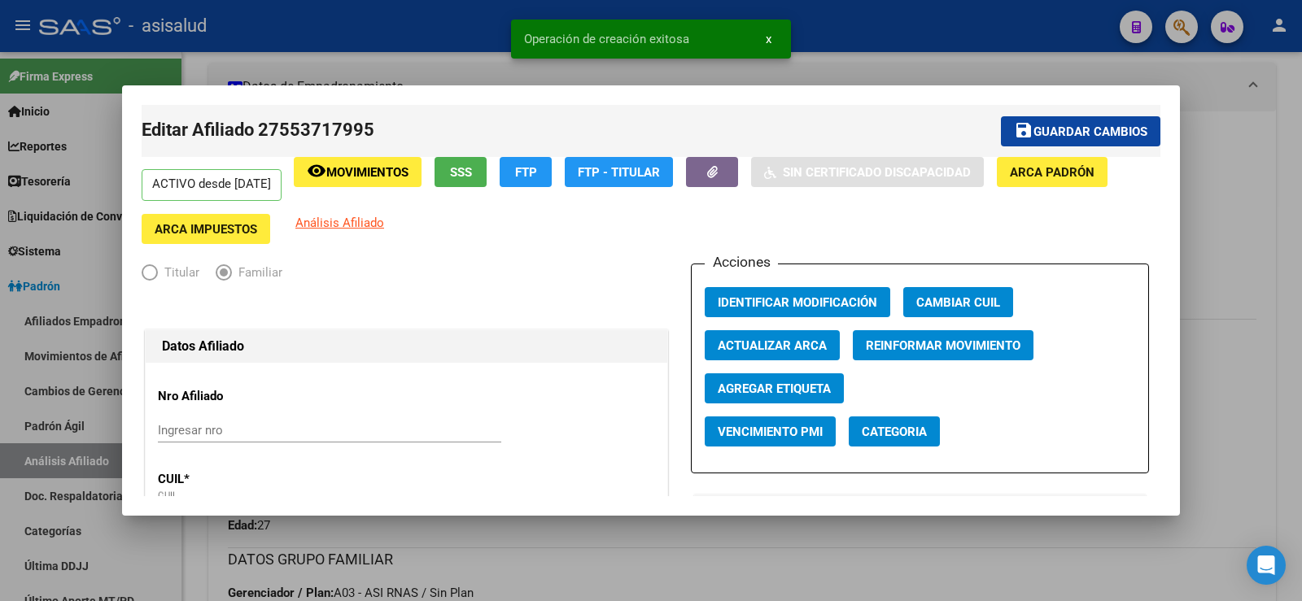
click at [795, 338] on span "Actualizar ARCA" at bounding box center [772, 345] width 109 height 15
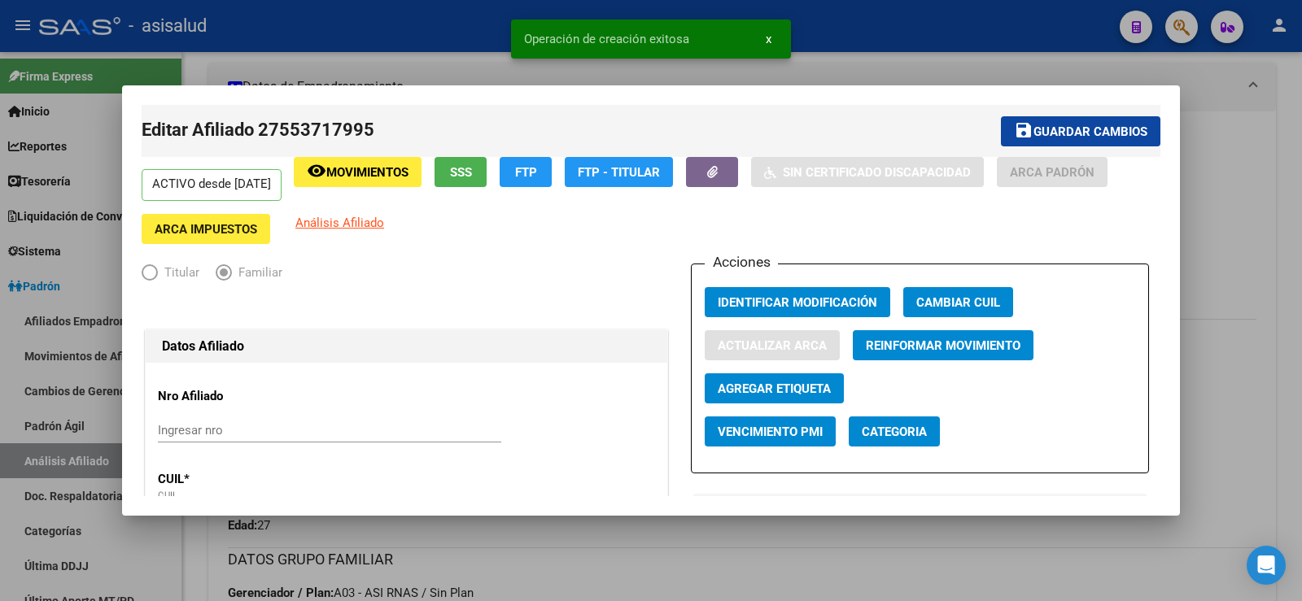
type input "MERCEDES"
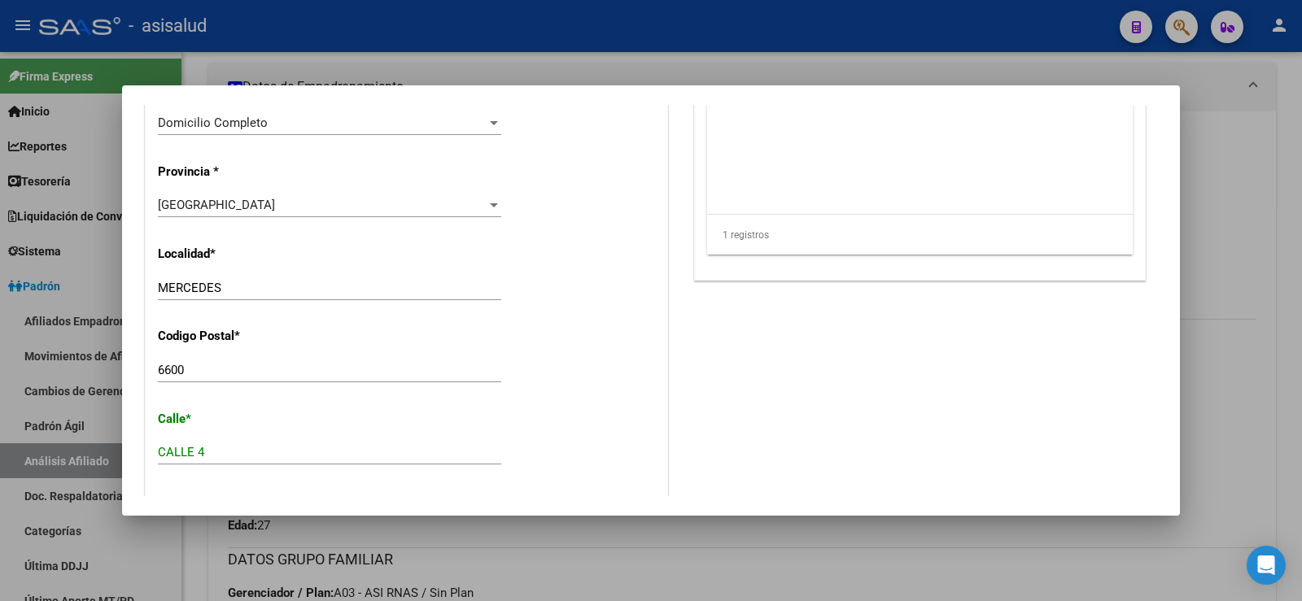
scroll to position [1465, 0]
